Goal: Task Accomplishment & Management: Manage account settings

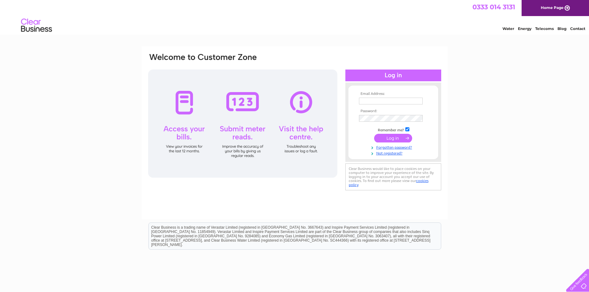
type input "John@avonmouthshipping.co.uk"
click at [391, 135] on input "submit" at bounding box center [393, 138] width 38 height 9
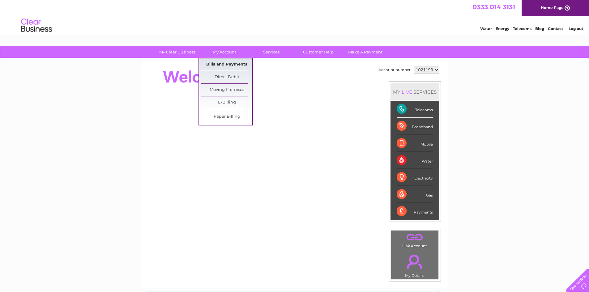
click at [230, 64] on link "Bills and Payments" at bounding box center [226, 64] width 51 height 12
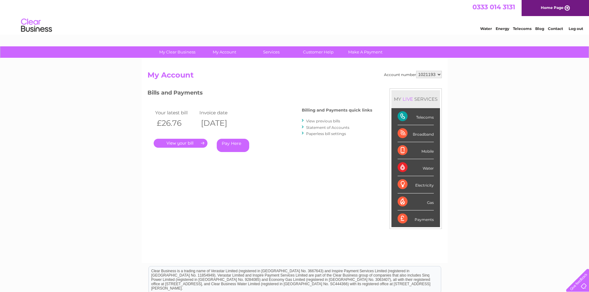
click at [180, 143] on link "." at bounding box center [181, 143] width 54 height 9
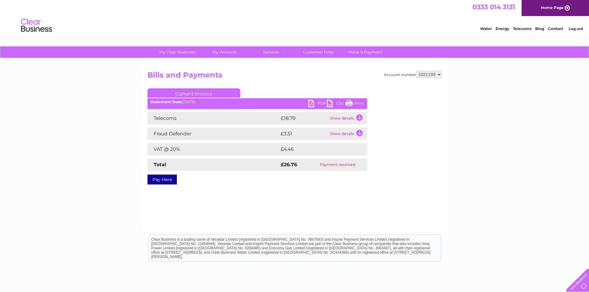
click at [357, 103] on link "Print" at bounding box center [354, 104] width 19 height 9
